Goal: Task Accomplishment & Management: Manage account settings

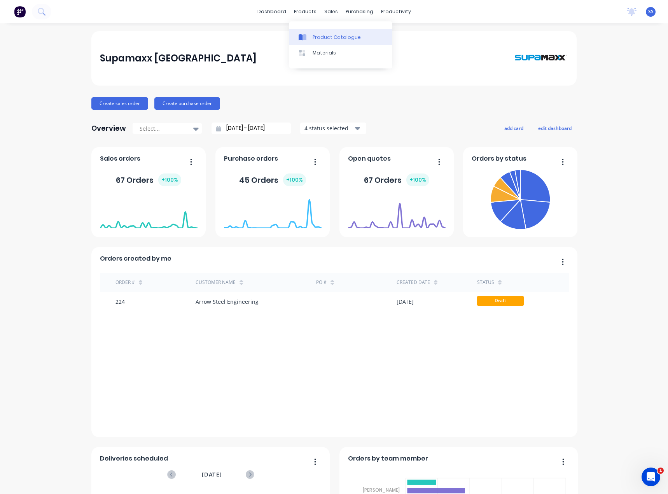
click at [321, 37] on div "Product Catalogue" at bounding box center [337, 37] width 48 height 7
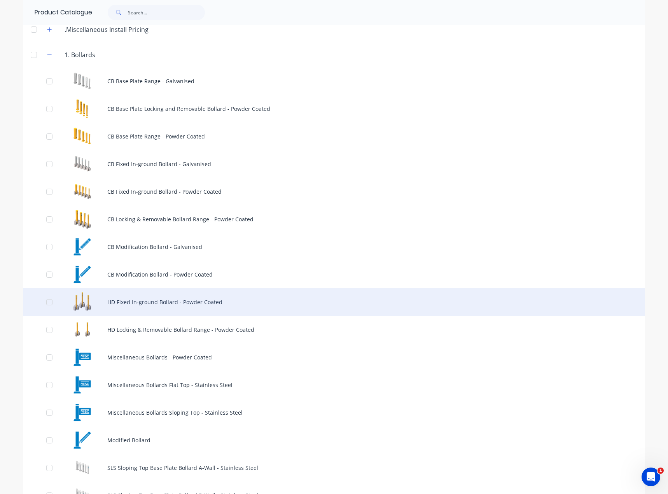
scroll to position [78, 0]
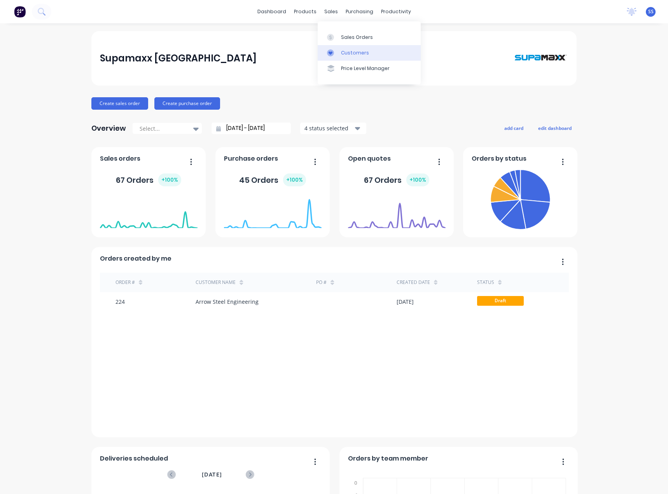
click at [350, 53] on div "Customers" at bounding box center [355, 52] width 28 height 7
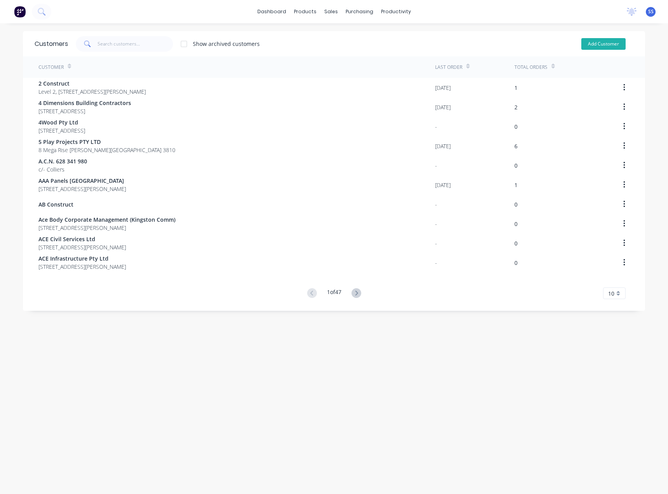
click at [589, 40] on button "Add Customer" at bounding box center [604, 44] width 44 height 12
select select "AU"
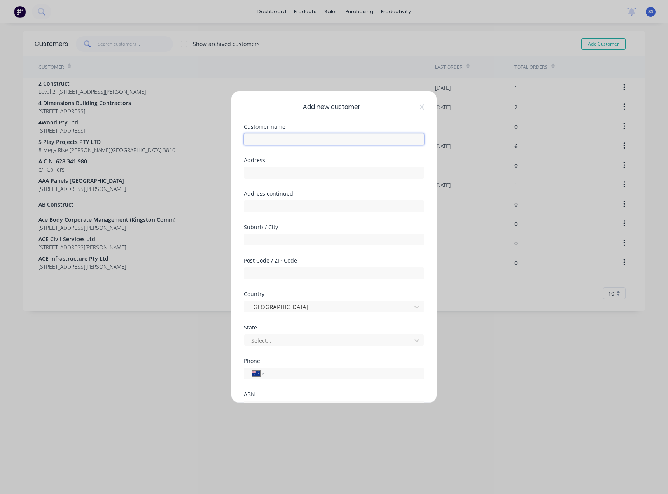
click at [357, 142] on input "text" at bounding box center [334, 139] width 181 height 12
type input "D"
click at [415, 114] on div "Add new customer Customer name Address Address continued Suburb / City Post Cod…" at bounding box center [333, 246] width 205 height 311
click at [420, 109] on icon at bounding box center [422, 107] width 5 height 6
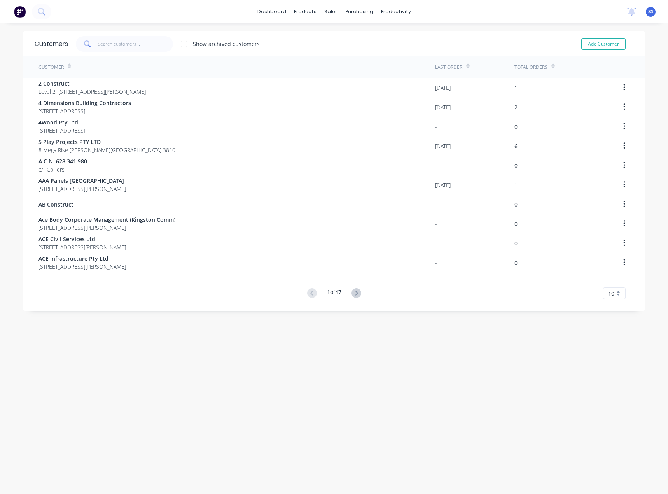
click at [147, 61] on div "Customer" at bounding box center [237, 66] width 397 height 21
click at [130, 41] on input "text" at bounding box center [136, 44] width 76 height 16
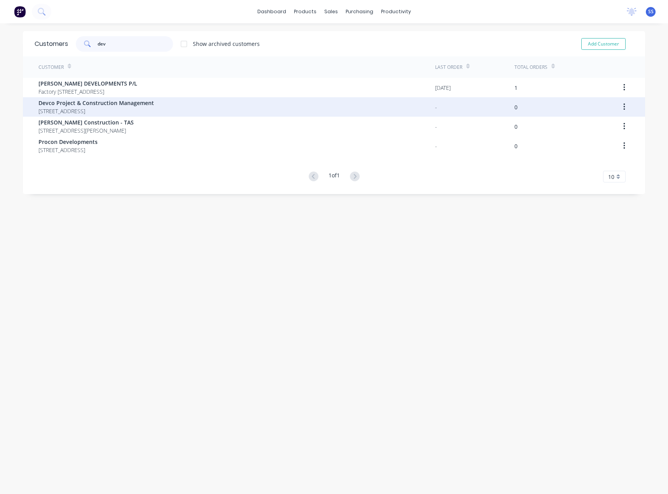
type input "dev"
click at [150, 106] on div "Devco Project & Construction Management 2 Akuna Drive WILLIAMSTOWN 3016" at bounding box center [237, 106] width 397 height 19
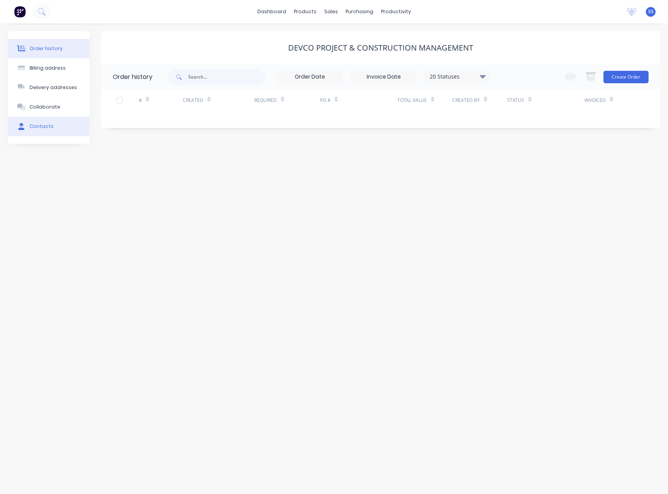
click at [39, 124] on div "Contacts" at bounding box center [42, 126] width 24 height 7
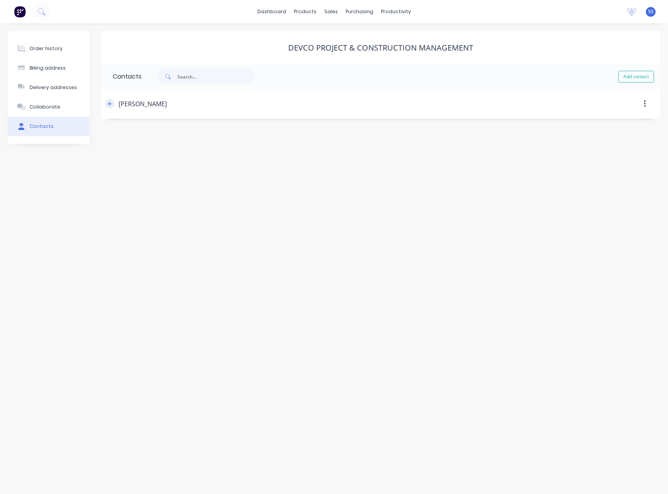
click at [110, 105] on icon "button" at bounding box center [110, 104] width 4 height 4
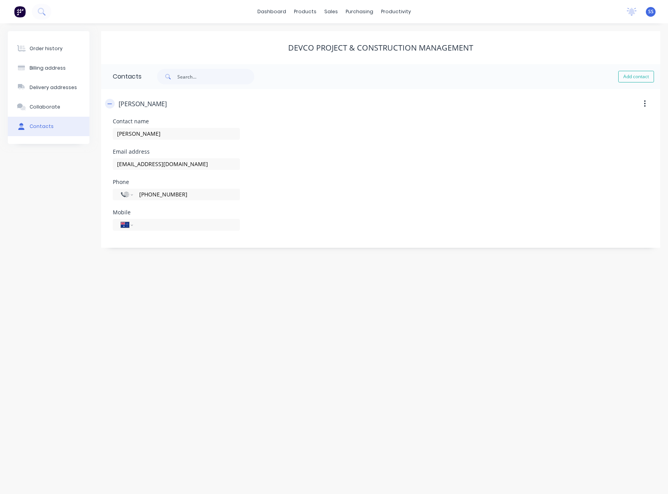
click at [112, 103] on icon "button" at bounding box center [109, 103] width 5 height 5
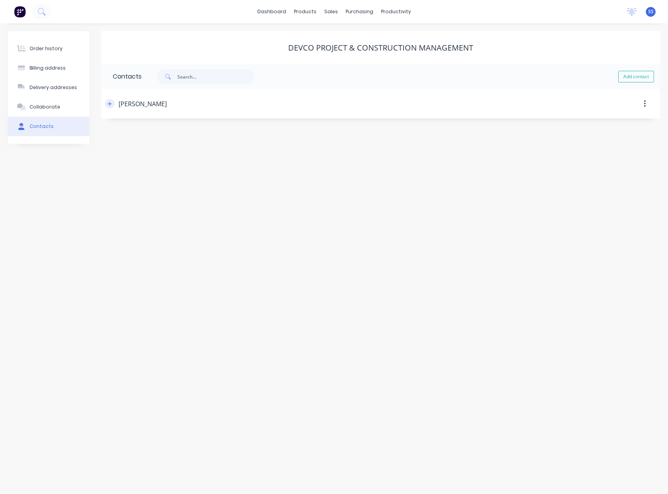
click at [110, 104] on icon "button" at bounding box center [110, 104] width 4 height 4
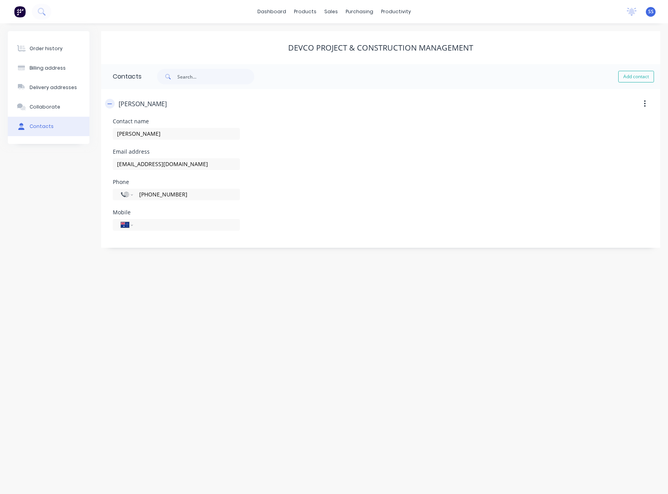
click at [107, 102] on button "button" at bounding box center [110, 104] width 10 height 10
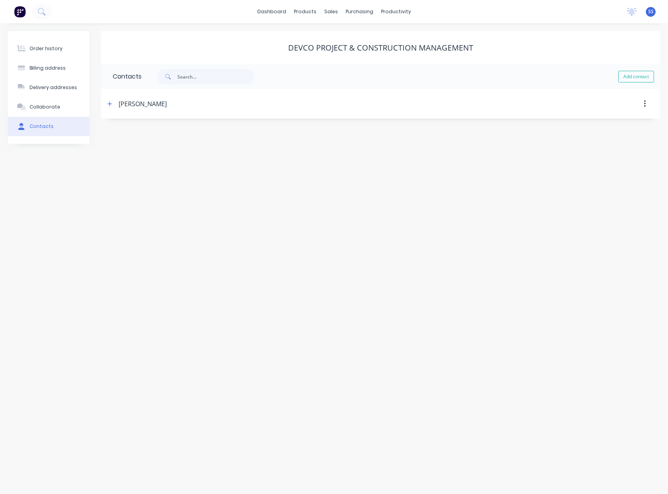
click at [251, 176] on div "Order history Billing address Delivery addresses Collaborate Contacts Devco Pro…" at bounding box center [334, 258] width 668 height 471
click at [63, 48] on button "Order history" at bounding box center [49, 48] width 82 height 19
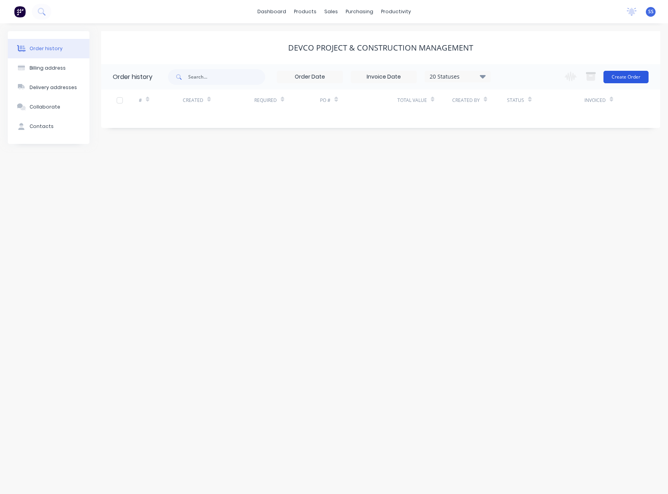
click at [623, 77] on button "Create Order" at bounding box center [626, 77] width 45 height 12
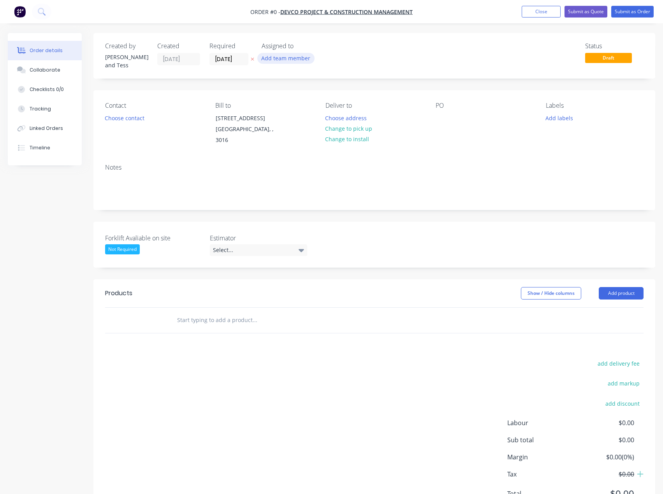
click at [283, 58] on button "Add team member" at bounding box center [285, 58] width 57 height 11
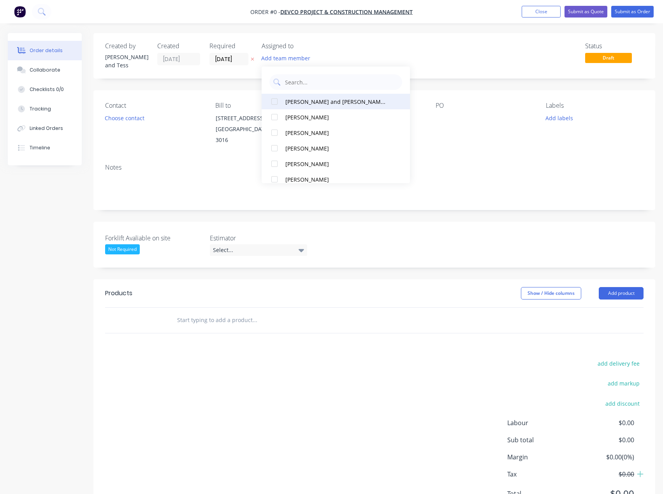
click at [316, 100] on div "Scott and Tess Sales (You)" at bounding box center [336, 102] width 103 height 8
click at [440, 47] on div "Order details Collaborate Checklists 0/0 Tracking Linked Orders Timeline Order …" at bounding box center [331, 282] width 663 height 499
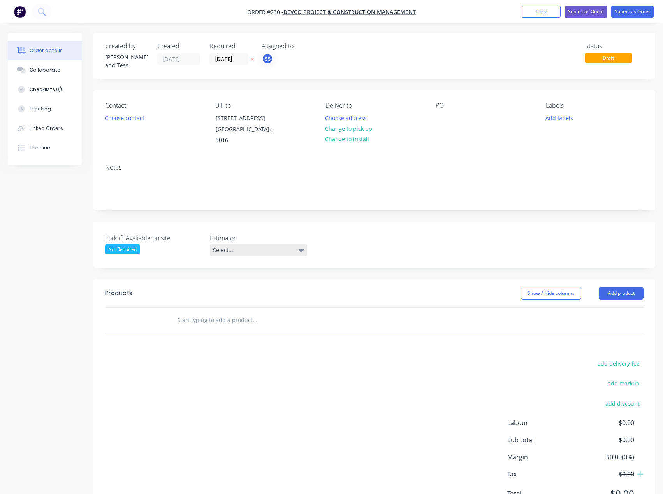
click at [233, 244] on div "Select..." at bounding box center [258, 250] width 97 height 12
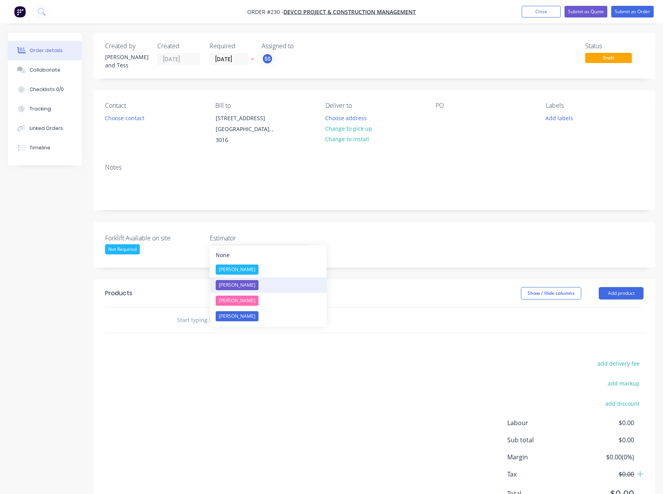
click at [245, 285] on div "[PERSON_NAME]" at bounding box center [237, 285] width 43 height 10
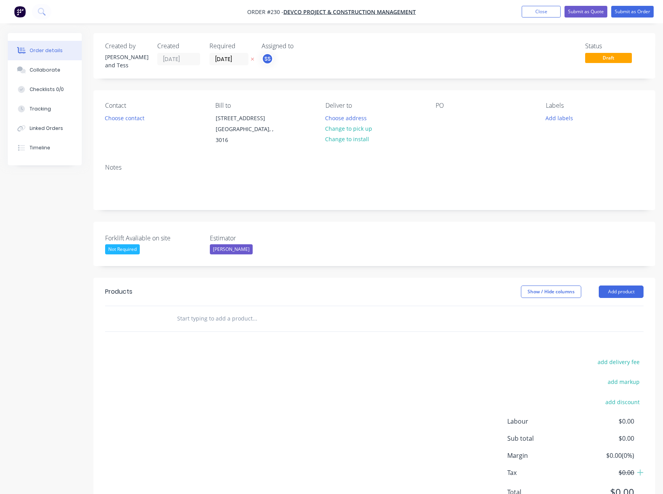
scroll to position [24, 0]
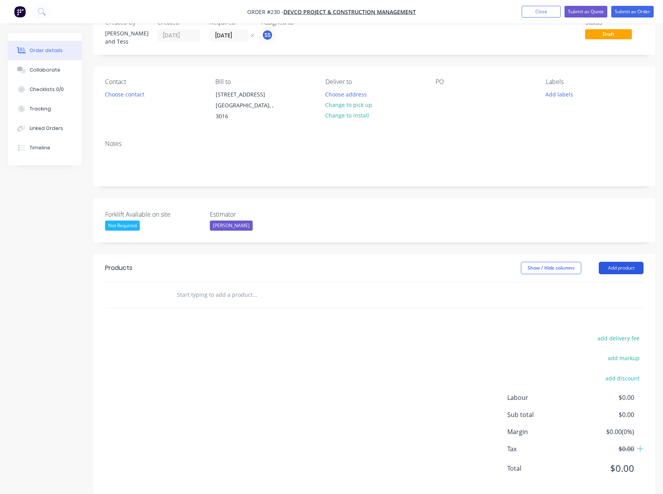
click at [612, 262] on button "Add product" at bounding box center [620, 268] width 45 height 12
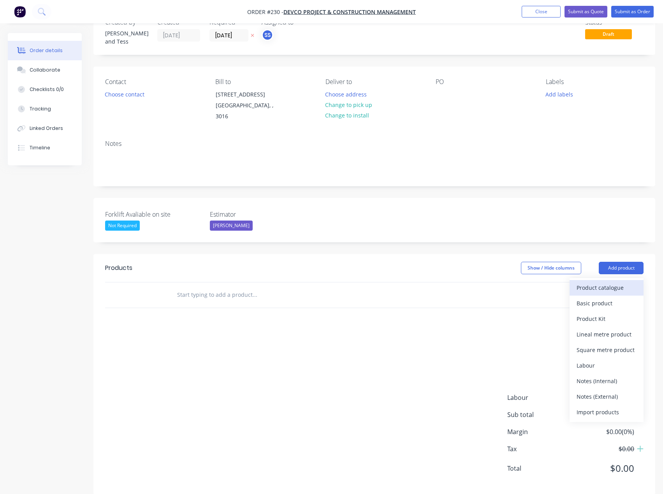
click at [611, 282] on div "Product catalogue" at bounding box center [606, 287] width 60 height 11
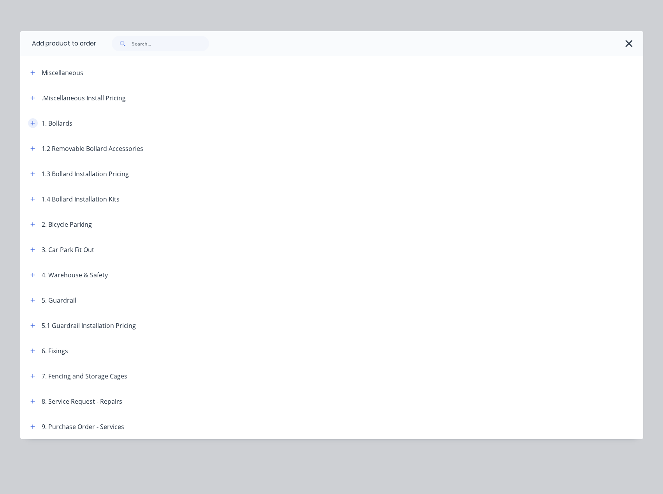
click at [29, 125] on button "button" at bounding box center [33, 123] width 10 height 10
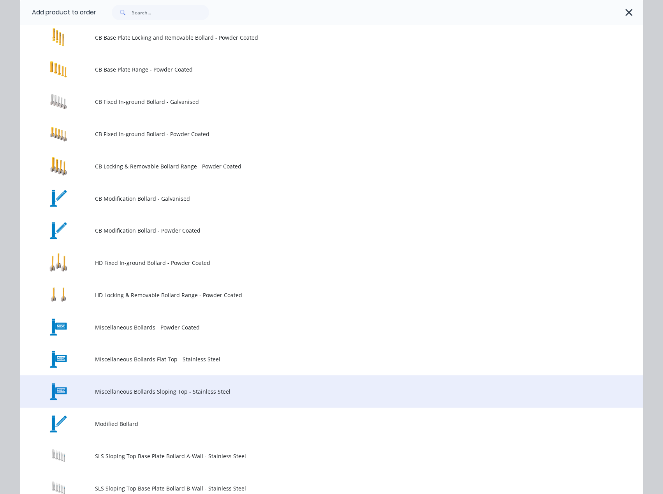
scroll to position [195, 0]
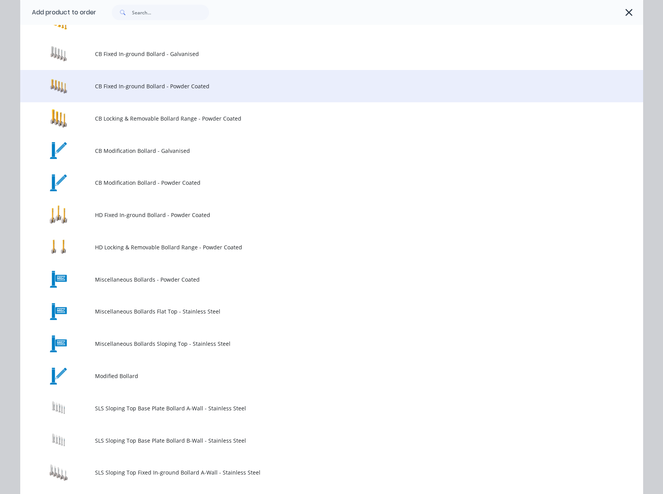
click at [182, 89] on span "CB Fixed In-ground Bollard - Powder Coated" at bounding box center [314, 86] width 438 height 8
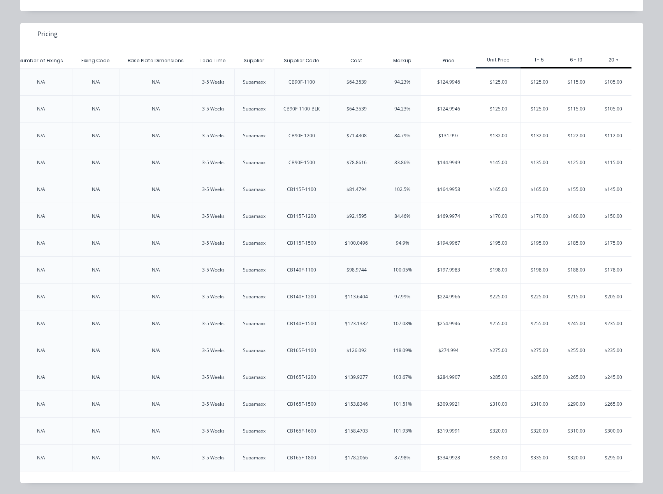
scroll to position [0, 1326]
click at [487, 422] on div "$320.00" at bounding box center [497, 431] width 44 height 26
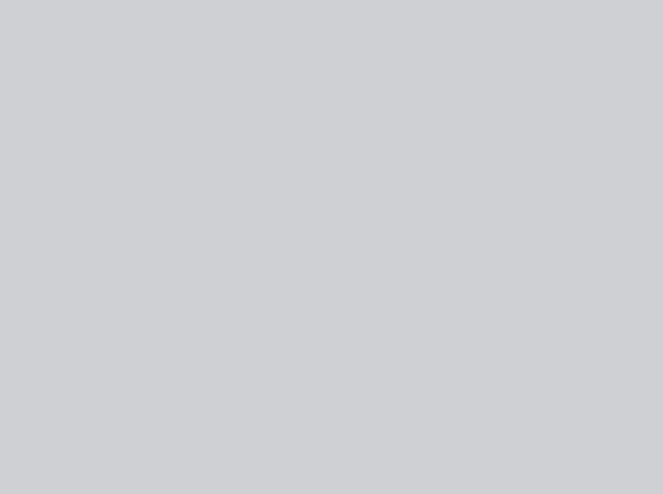
scroll to position [0, 0]
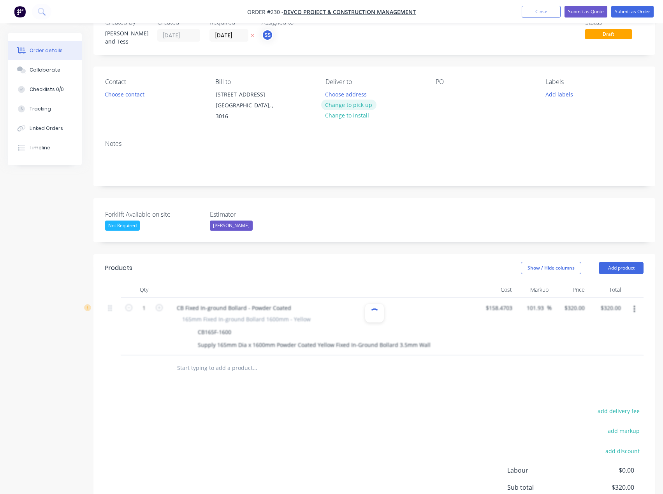
click at [352, 102] on button "Change to pick up" at bounding box center [348, 105] width 55 height 11
click at [161, 304] on icon "button" at bounding box center [159, 307] width 7 height 7
type input "2"
type input "$640.00"
click at [219, 360] on input "text" at bounding box center [255, 368] width 156 height 16
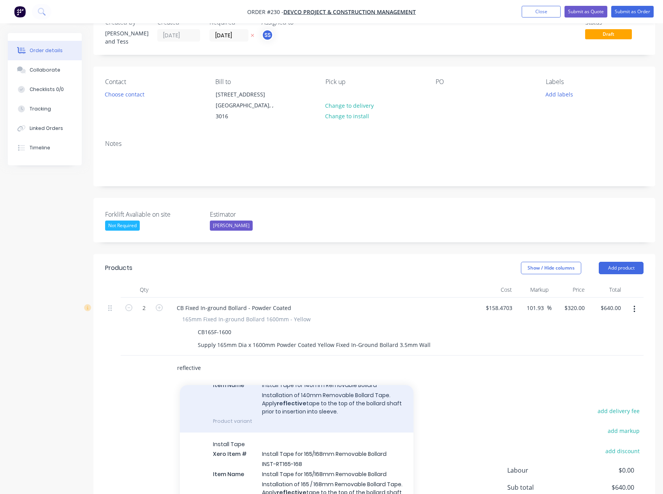
scroll to position [195, 0]
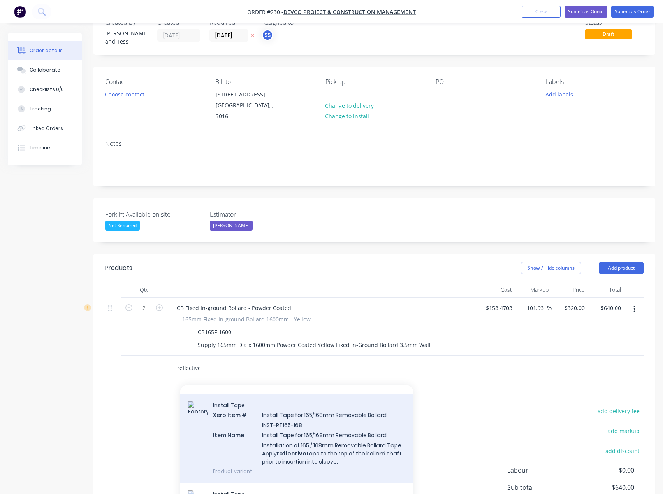
type input "reflective"
click at [294, 410] on div "Install Tape Xero Item # Install Tape for 165/168mm Removable Bollard INST-RT16…" at bounding box center [296, 438] width 233 height 89
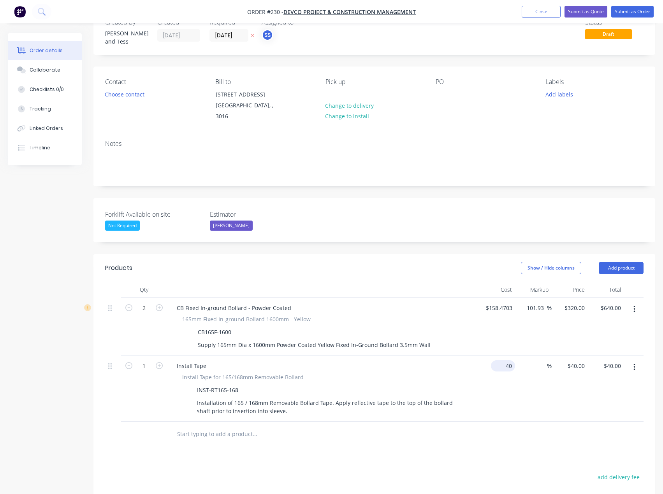
click at [504, 360] on div "40 $40.00" at bounding box center [503, 365] width 24 height 11
type input "$1.00"
type input "1"
type input "$1.00"
click at [582, 360] on input "1" at bounding box center [583, 365] width 9 height 11
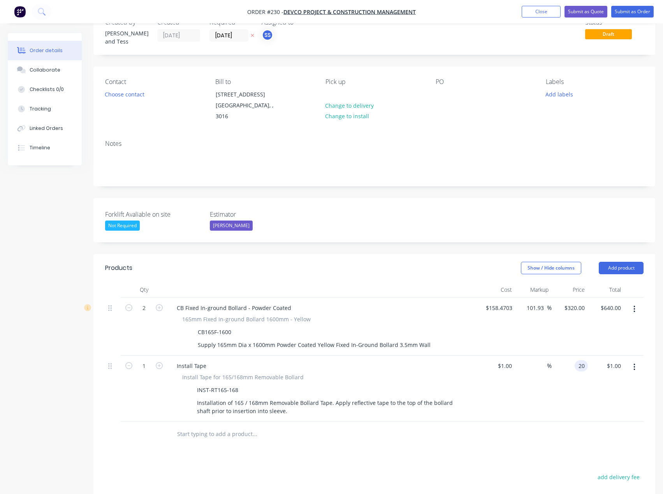
type input "20"
type input "1900"
type input "$20.00"
click at [514, 422] on div at bounding box center [374, 434] width 538 height 25
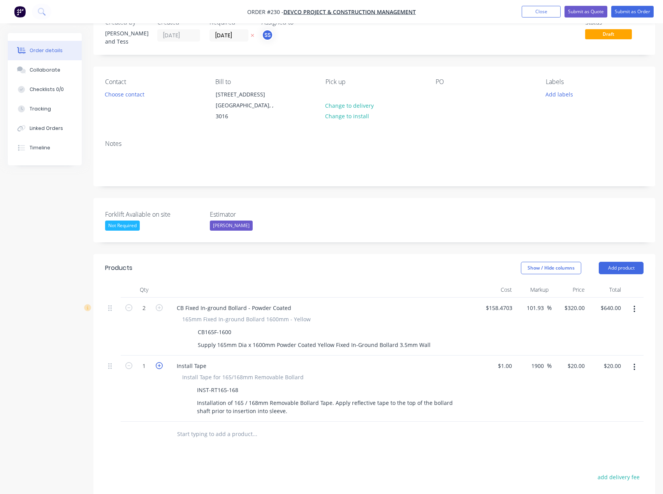
click at [160, 362] on icon "button" at bounding box center [159, 365] width 7 height 7
type input "2"
type input "$40.00"
click at [119, 92] on button "Choose contact" at bounding box center [125, 94] width 48 height 11
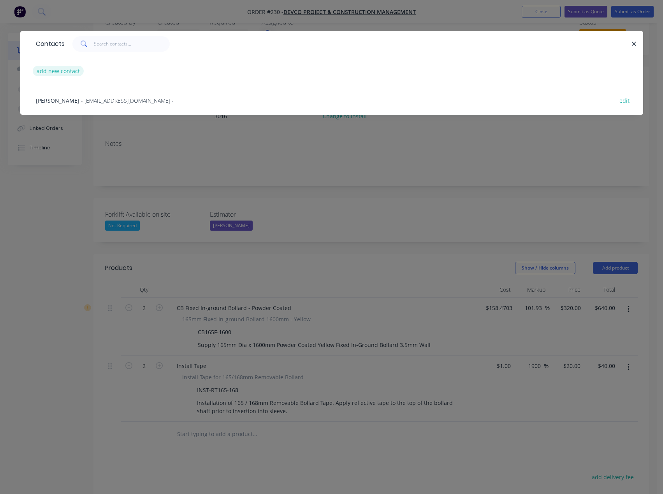
click at [49, 68] on button "add new contact" at bounding box center [58, 71] width 51 height 11
select select "AU"
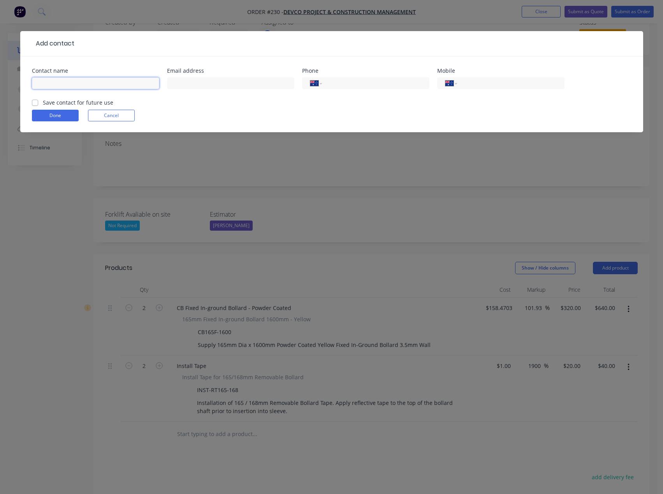
click at [84, 81] on input "text" at bounding box center [95, 83] width 127 height 12
type input "Shavab"
click at [214, 85] on input "text" at bounding box center [230, 83] width 127 height 12
type input "ssalahuddin@devco.com.au"
click at [508, 82] on input "tel" at bounding box center [508, 83] width 93 height 9
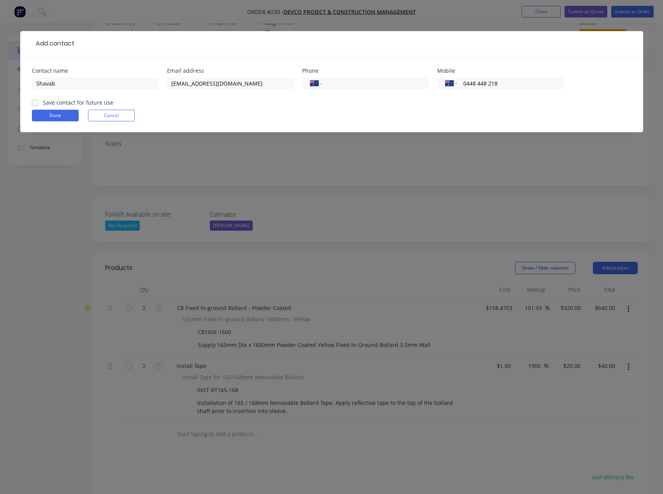
type input "0448 448 218"
click at [61, 102] on label "Save contact for future use" at bounding box center [78, 102] width 70 height 8
click at [38, 102] on input "Save contact for future use" at bounding box center [35, 101] width 6 height 7
checkbox input "true"
click at [48, 112] on button "Done" at bounding box center [55, 116] width 47 height 12
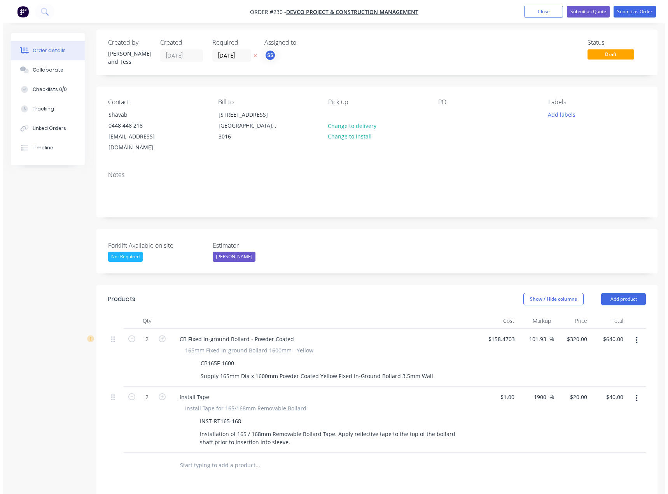
scroll to position [0, 0]
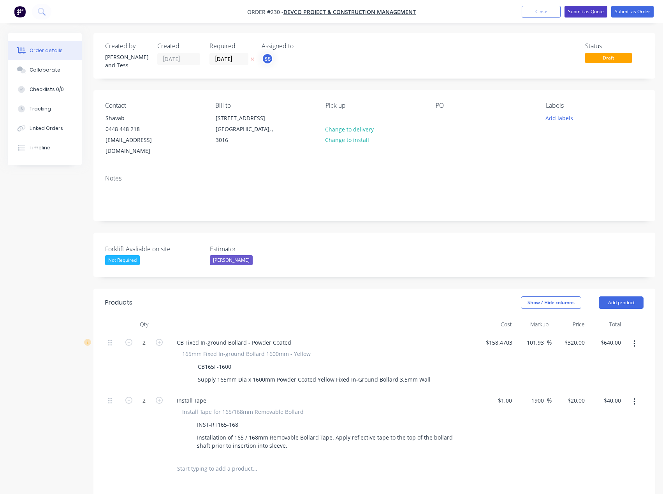
click at [583, 9] on button "Submit as Quote" at bounding box center [585, 12] width 43 height 12
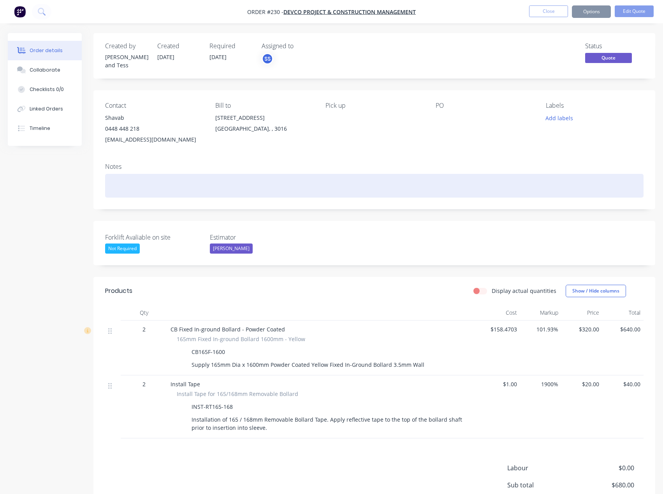
click at [115, 183] on div at bounding box center [374, 186] width 538 height 24
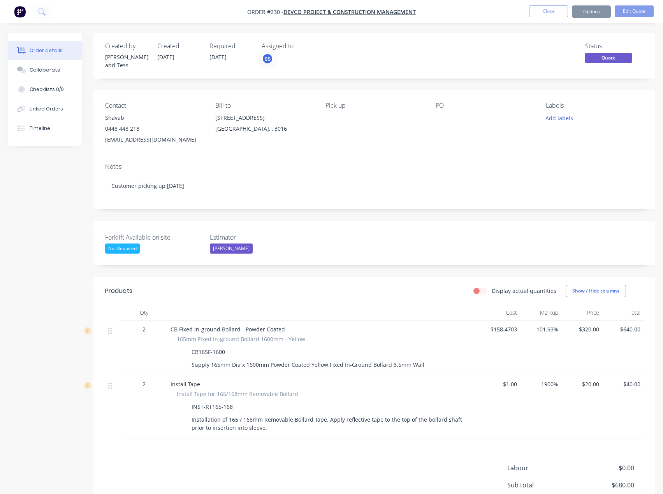
click at [335, 164] on div "Notes" at bounding box center [374, 166] width 538 height 7
click at [597, 15] on button "Options" at bounding box center [591, 11] width 39 height 12
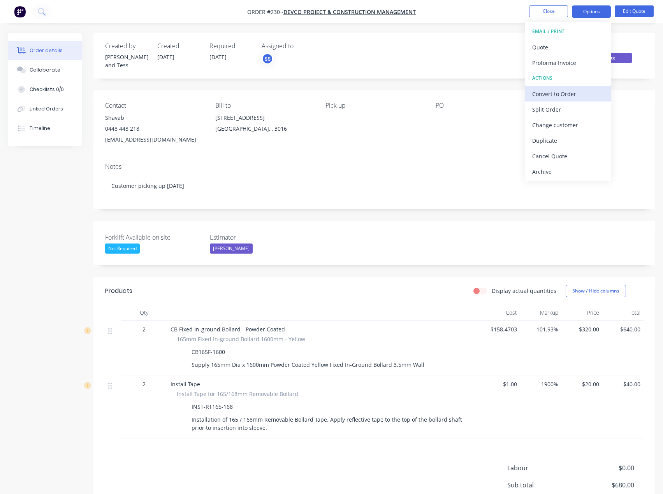
click at [575, 91] on div "Convert to Order" at bounding box center [568, 93] width 72 height 11
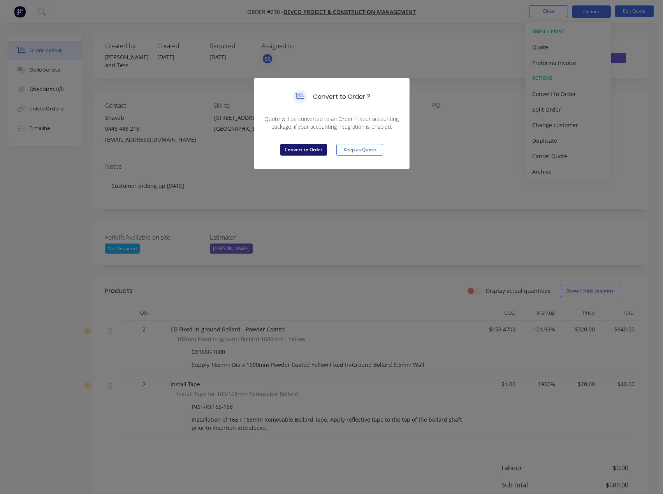
click at [291, 149] on button "Convert to Order" at bounding box center [303, 150] width 47 height 12
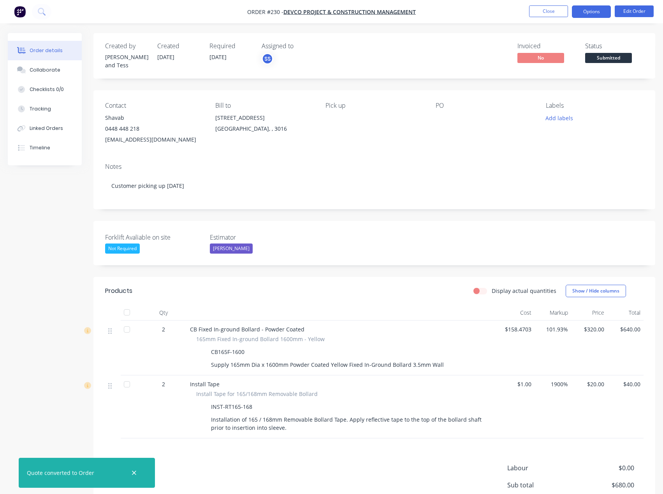
click at [589, 9] on button "Options" at bounding box center [591, 11] width 39 height 12
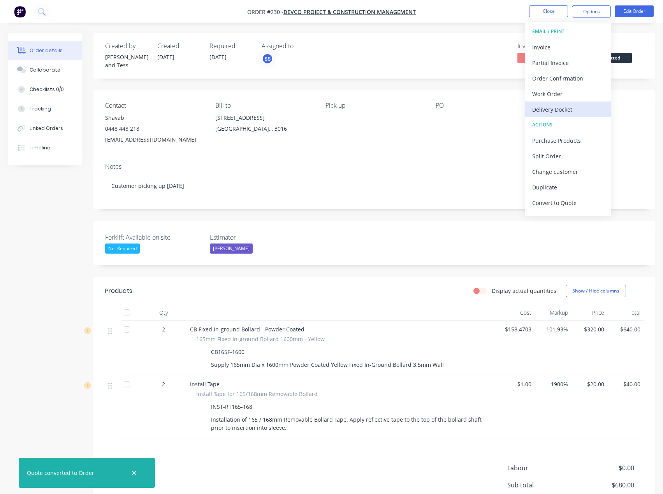
click at [581, 106] on div "Delivery Docket" at bounding box center [568, 109] width 72 height 11
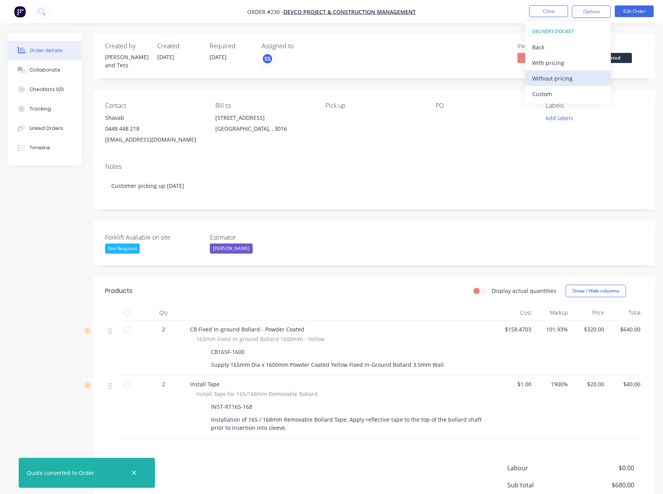
click at [568, 75] on div "Without pricing" at bounding box center [568, 78] width 72 height 11
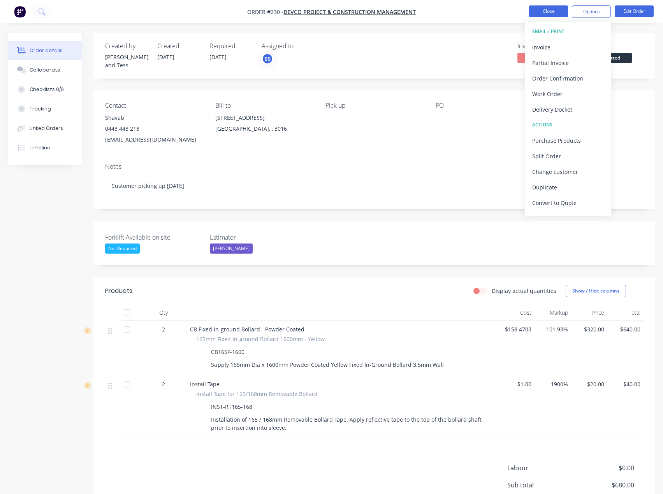
click at [533, 13] on button "Close" at bounding box center [548, 11] width 39 height 12
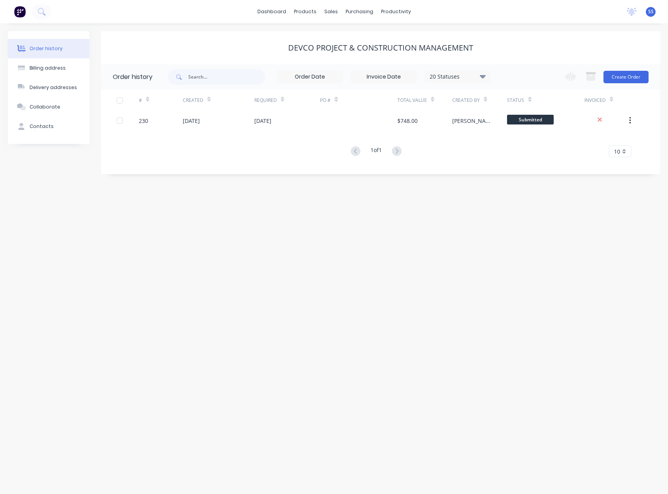
click at [342, 224] on div "Order history Billing address Delivery addresses Collaborate Contacts Devco Pro…" at bounding box center [334, 258] width 668 height 471
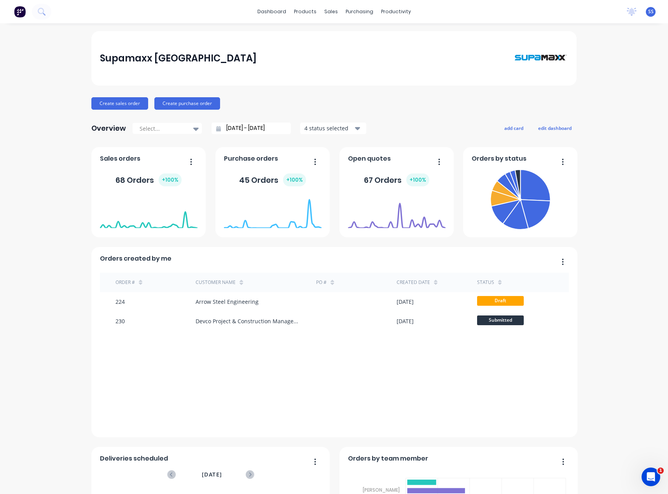
click at [649, 11] on span "SS" at bounding box center [651, 11] width 5 height 7
click at [575, 100] on div "Sign out" at bounding box center [584, 97] width 21 height 7
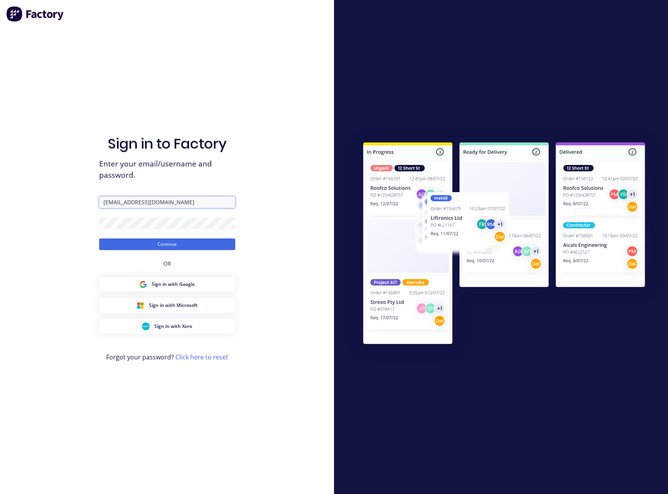
click at [173, 201] on input "sales@supamaxx.com.au" at bounding box center [167, 202] width 136 height 12
drag, startPoint x: 132, startPoint y: 203, endPoint x: 28, endPoint y: 190, distance: 104.3
click at [28, 190] on div "Sign in to Factory Enter your email/username and password. Wiggett Continue OR …" at bounding box center [167, 247] width 334 height 494
type input "Scott@supamaxx.com.au"
click at [158, 243] on button "Continue" at bounding box center [167, 244] width 136 height 12
